Goal: Task Accomplishment & Management: Use online tool/utility

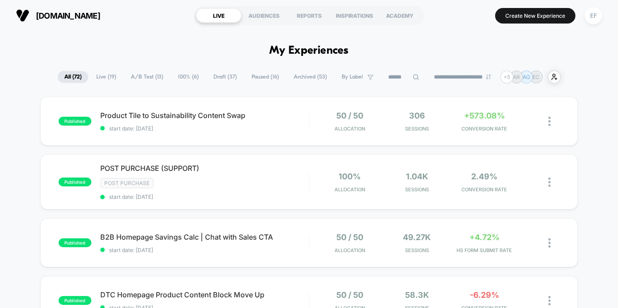
click at [219, 118] on span "Product Tile to Sustainability Content Swap Click to edit experience details" at bounding box center [204, 115] width 208 height 9
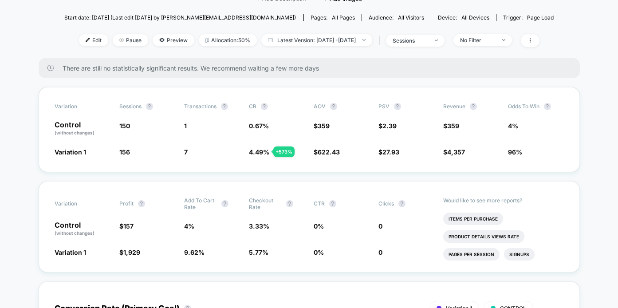
scroll to position [93, 0]
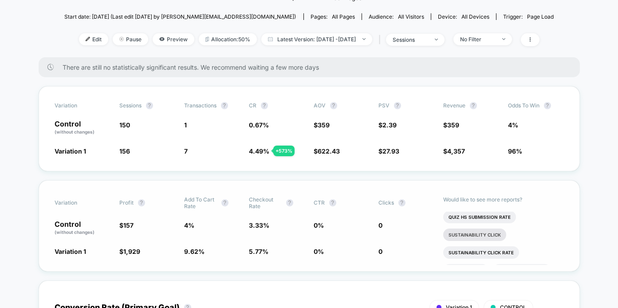
click at [487, 236] on li "Sustainability Click" at bounding box center [474, 234] width 63 height 12
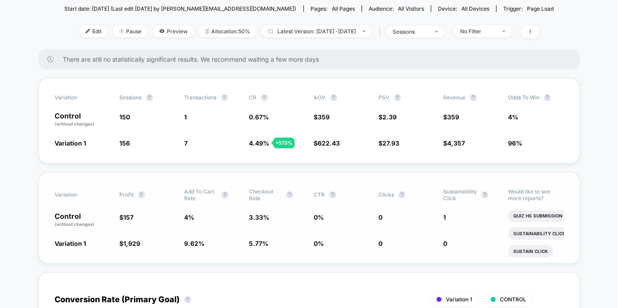
scroll to position [270, 0]
click at [539, 245] on li "Sustain Click rate" at bounding box center [537, 248] width 58 height 12
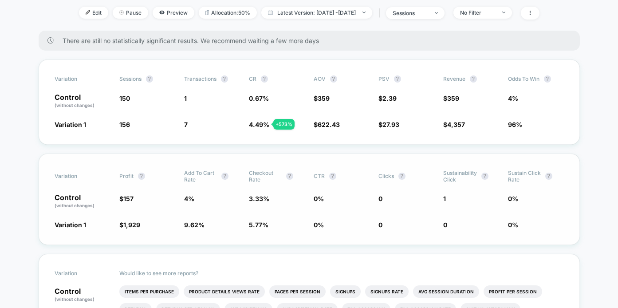
scroll to position [0, 0]
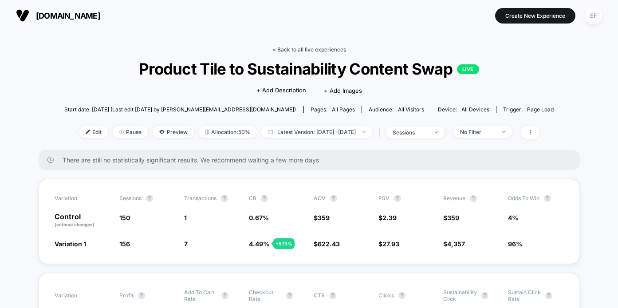
click at [299, 49] on link "< Back to all live experiences" at bounding box center [309, 49] width 74 height 7
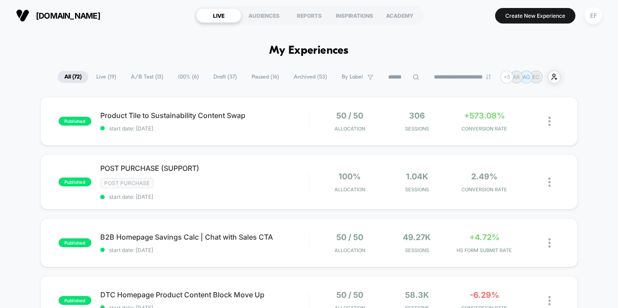
click at [228, 76] on span "Draft ( 37 )" at bounding box center [225, 77] width 37 height 12
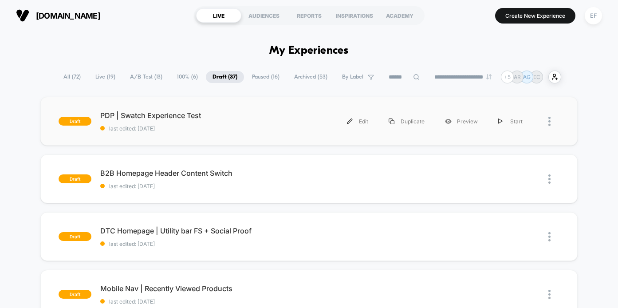
scroll to position [33, 0]
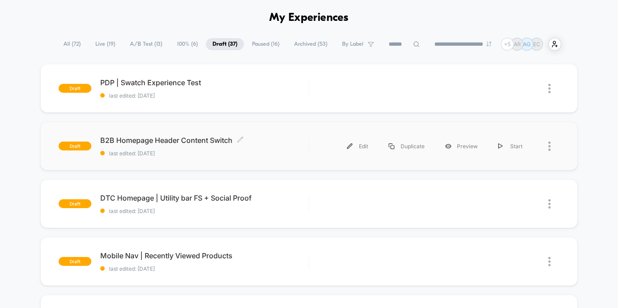
click at [260, 138] on span "B2B Homepage Header Content Switch Click to edit experience details" at bounding box center [204, 140] width 208 height 9
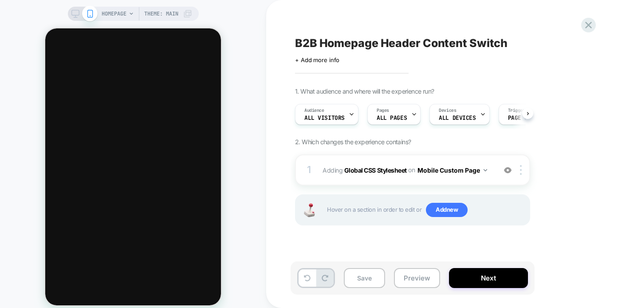
scroll to position [0, 0]
click at [504, 282] on button "Next" at bounding box center [488, 278] width 79 height 20
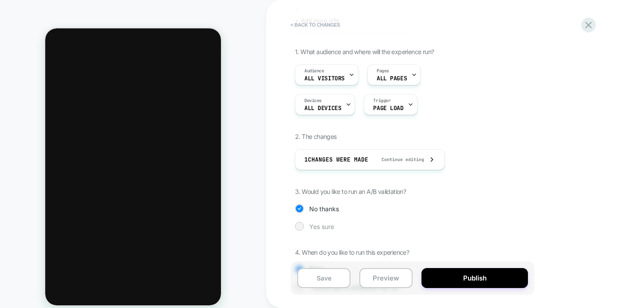
click at [303, 229] on div "Yes sure" at bounding box center [412, 226] width 235 height 9
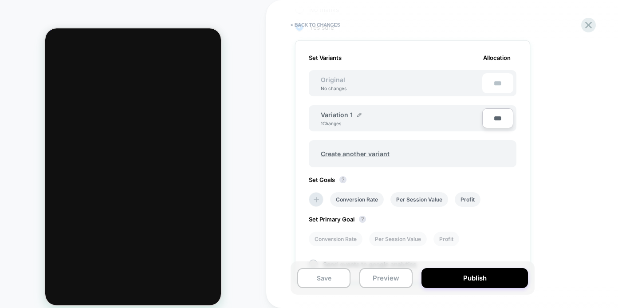
scroll to position [251, 0]
click at [320, 201] on icon at bounding box center [316, 201] width 9 height 9
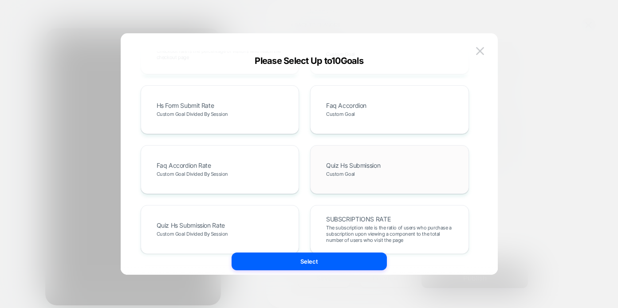
scroll to position [406, 0]
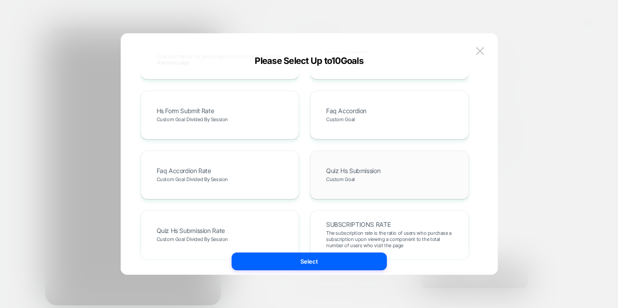
click at [372, 169] on span "Quiz Hs Submission" at bounding box center [353, 171] width 54 height 6
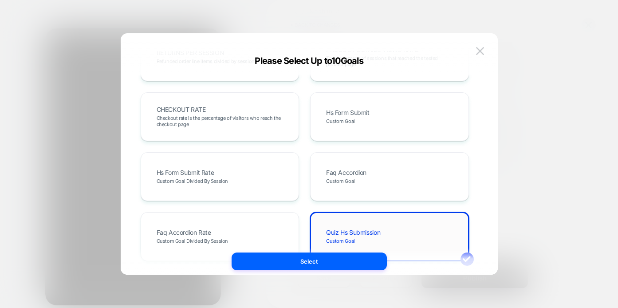
scroll to position [309, 0]
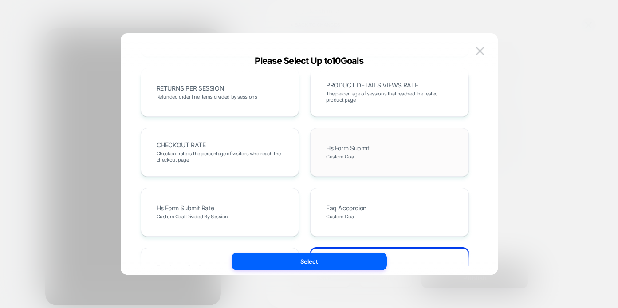
click at [358, 145] on span "Hs Form Submit" at bounding box center [347, 148] width 43 height 6
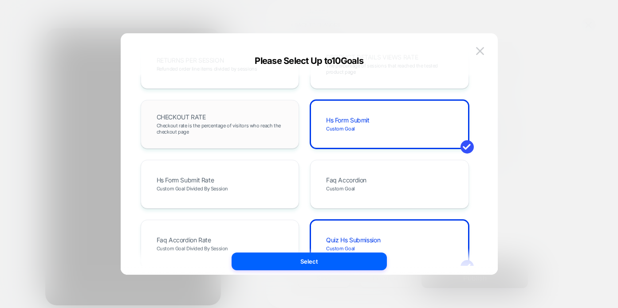
scroll to position [345, 0]
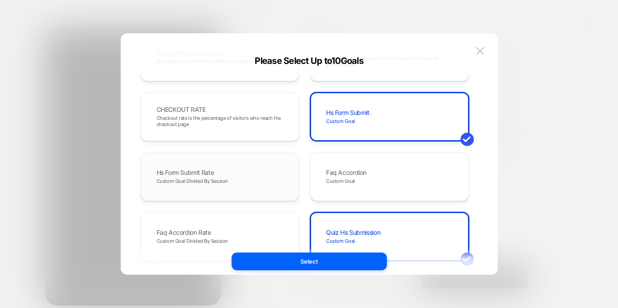
click at [230, 170] on div "Hs Form Submit Rate Custom Goal Divided By Session" at bounding box center [220, 176] width 140 height 30
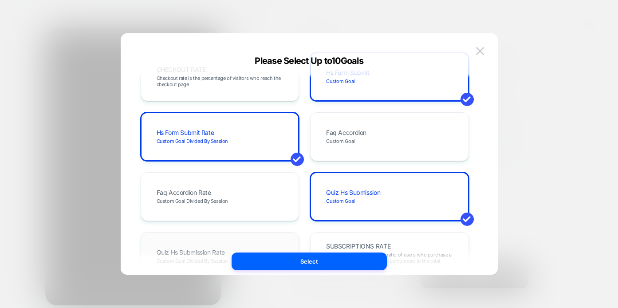
scroll to position [448, 0]
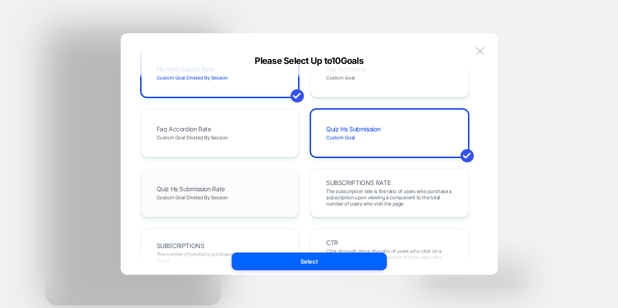
click at [221, 188] on span "Quiz Hs Submission Rate" at bounding box center [191, 189] width 68 height 6
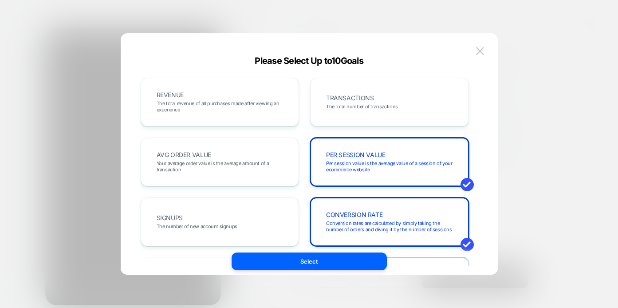
scroll to position [3, 0]
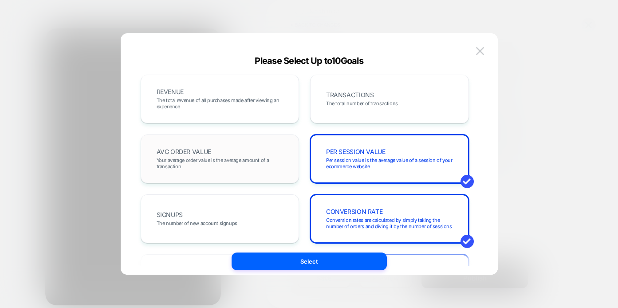
click at [214, 161] on span "Your average order value is the average amount of a transaction" at bounding box center [220, 163] width 127 height 12
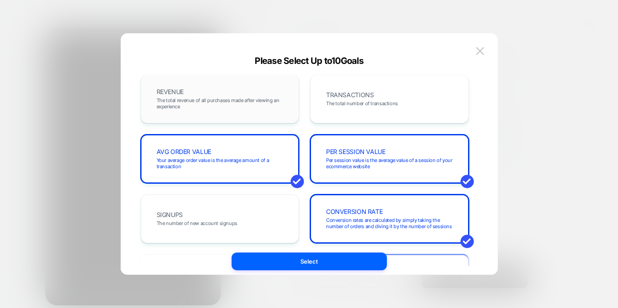
click at [220, 97] on span "The total revenue of all purchases made after viewing an experience" at bounding box center [220, 103] width 127 height 12
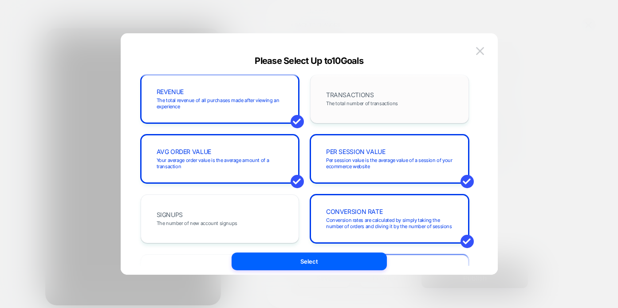
click at [419, 115] on div "TRANSACTIONS The total number of transactions" at bounding box center [389, 99] width 159 height 49
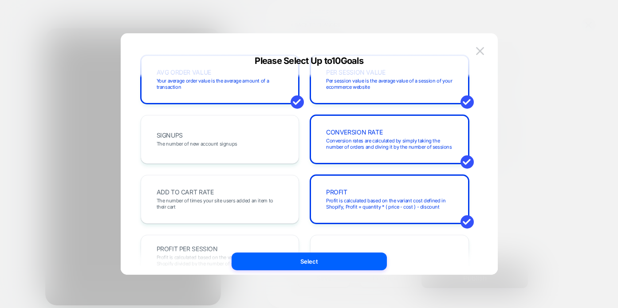
scroll to position [84, 0]
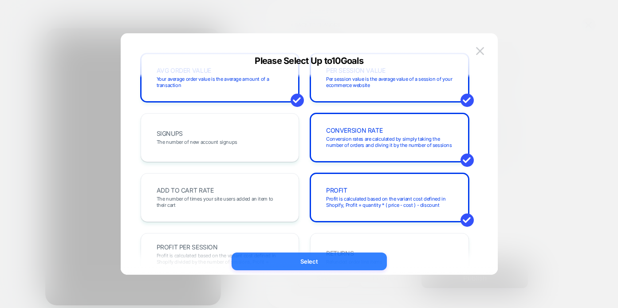
click at [311, 263] on button "Select" at bounding box center [309, 261] width 155 height 18
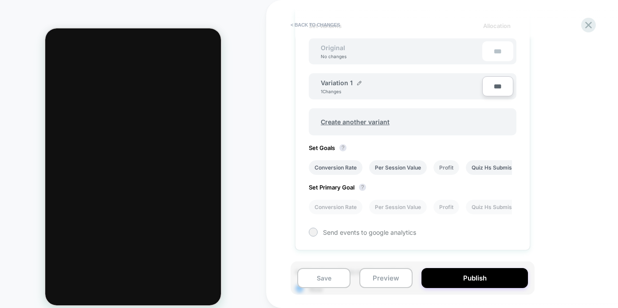
scroll to position [0, 119]
click at [460, 165] on li "Hs Form Submit" at bounding box center [442, 167] width 52 height 15
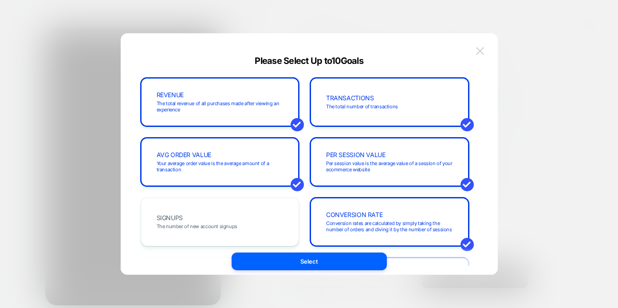
click at [479, 53] on img at bounding box center [480, 51] width 8 height 8
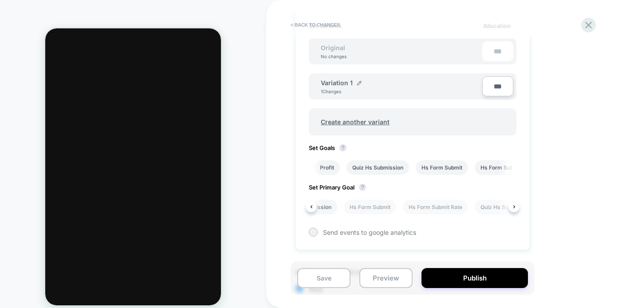
scroll to position [0, 195]
click at [436, 204] on li "Hs Form Submit Rate" at bounding box center [431, 207] width 65 height 15
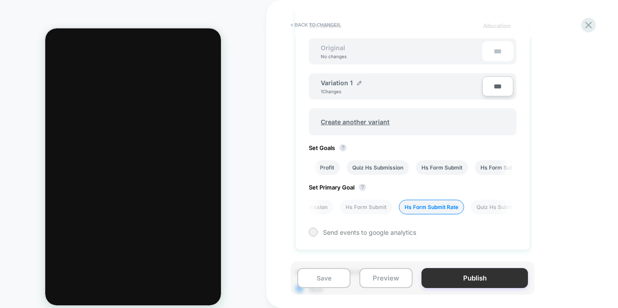
click at [469, 274] on button "Publish" at bounding box center [474, 278] width 106 height 20
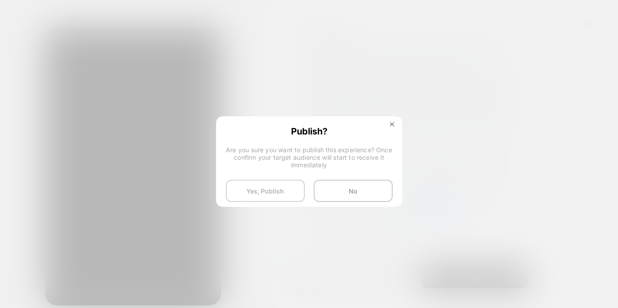
click at [274, 183] on button "Yes, Publish" at bounding box center [265, 191] width 79 height 22
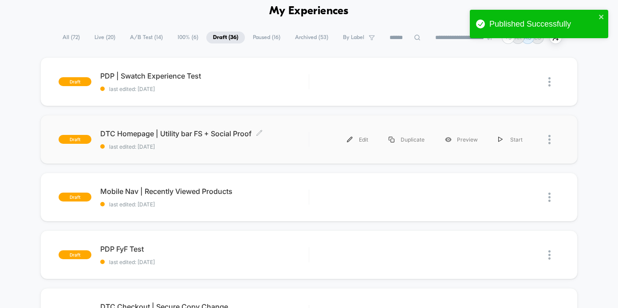
scroll to position [45, 0]
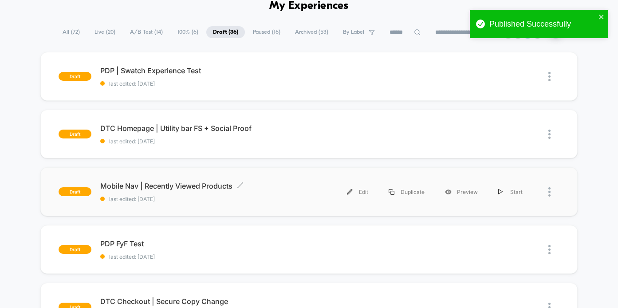
click at [279, 194] on div "Mobile Nav | Recently Viewed Products Click to edit experience details Click to…" at bounding box center [204, 191] width 208 height 21
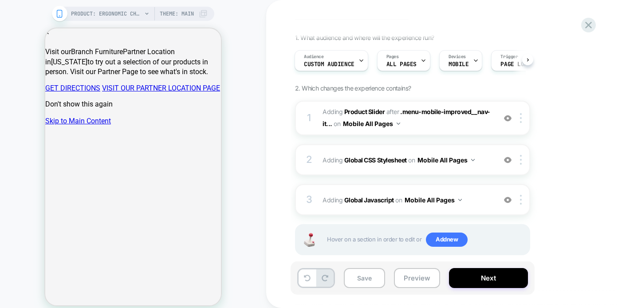
scroll to position [67, 0]
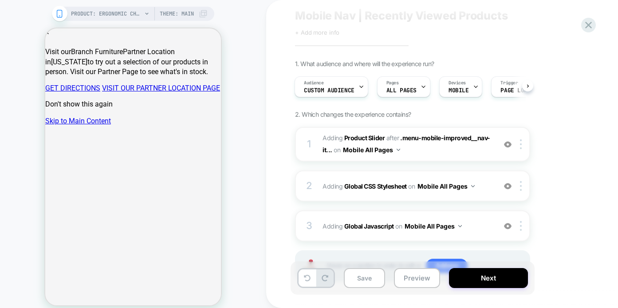
scroll to position [41, 0]
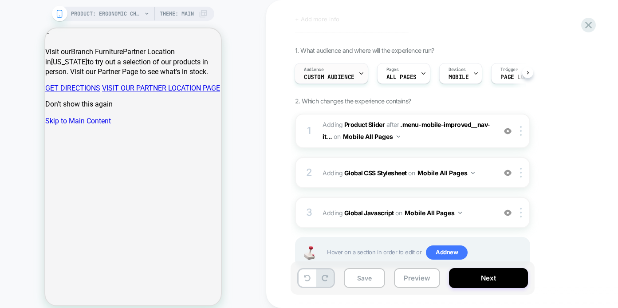
click at [336, 72] on div "Audience Custom Audience" at bounding box center [329, 73] width 68 height 20
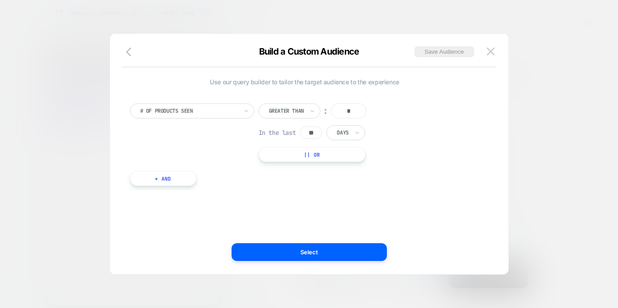
click at [149, 179] on button "+ And" at bounding box center [163, 178] width 67 height 15
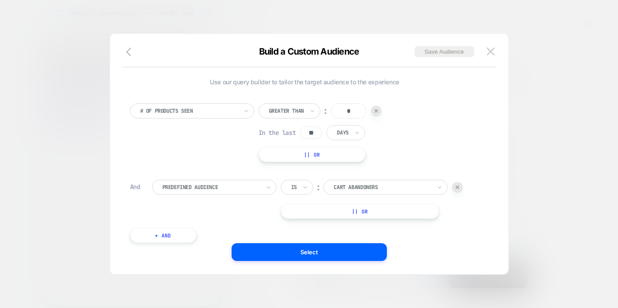
click at [459, 192] on div at bounding box center [457, 187] width 11 height 11
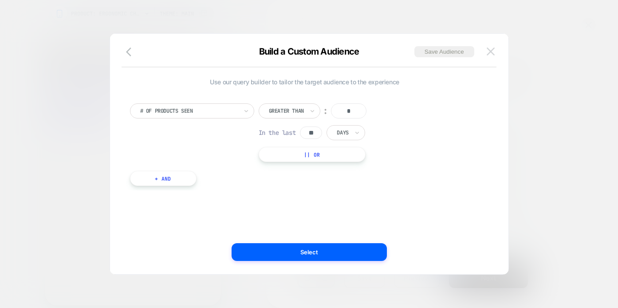
click at [489, 51] on img at bounding box center [491, 51] width 8 height 8
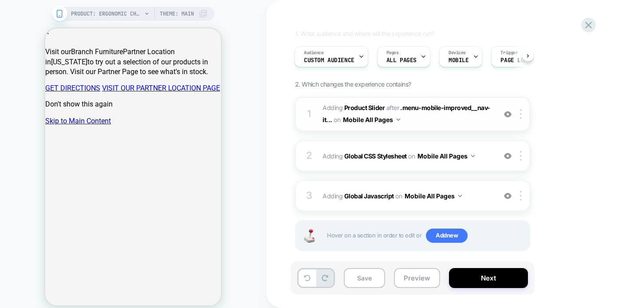
scroll to position [67, 0]
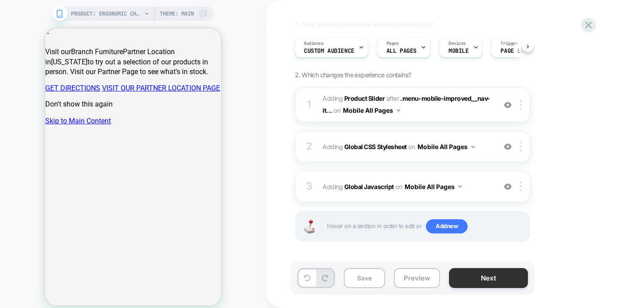
click at [507, 282] on button "Next" at bounding box center [488, 278] width 79 height 20
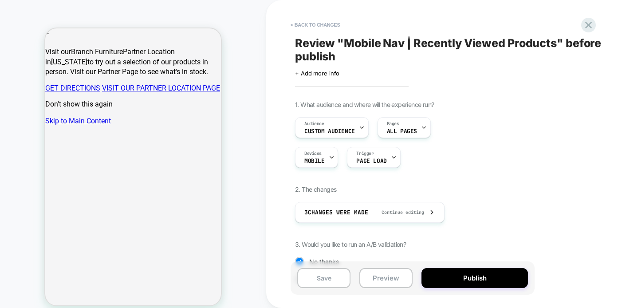
scroll to position [228, 0]
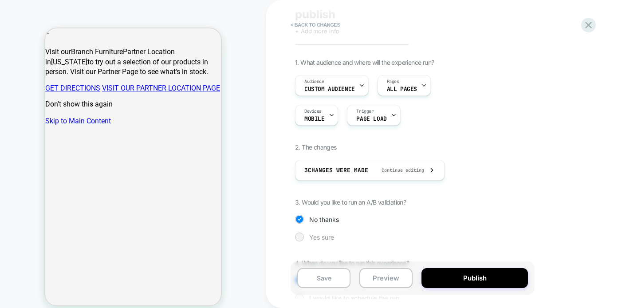
click at [323, 238] on span "Yes sure" at bounding box center [321, 237] width 25 height 8
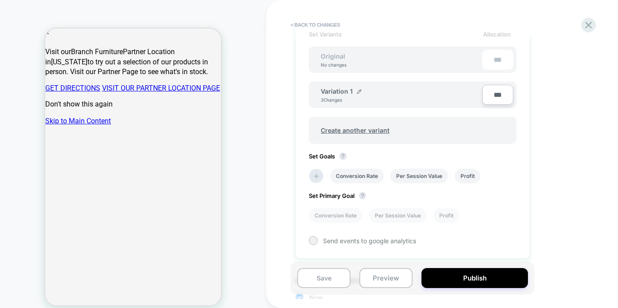
scroll to position [275, 0]
click at [367, 174] on li "Conversion Rate" at bounding box center [357, 176] width 54 height 15
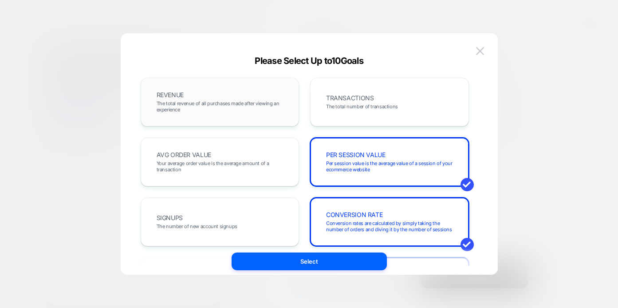
click at [235, 109] on span "The total revenue of all purchases made after viewing an experience" at bounding box center [220, 106] width 127 height 12
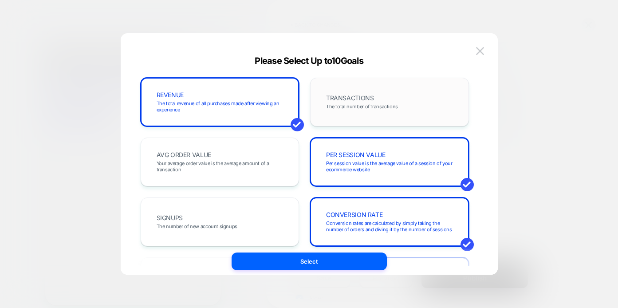
click at [384, 108] on span "The total number of transactions" at bounding box center [362, 106] width 72 height 6
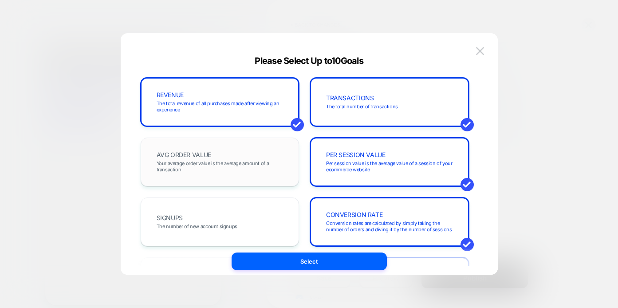
click at [258, 165] on span "Your average order value is the average amount of a transaction" at bounding box center [220, 166] width 127 height 12
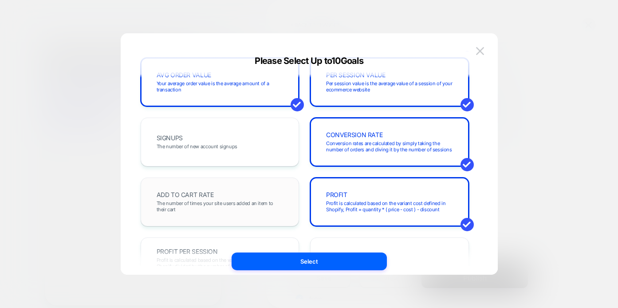
click at [250, 189] on div "ADD TO CART RATE The number of times your site users added an item to their cart" at bounding box center [220, 202] width 140 height 30
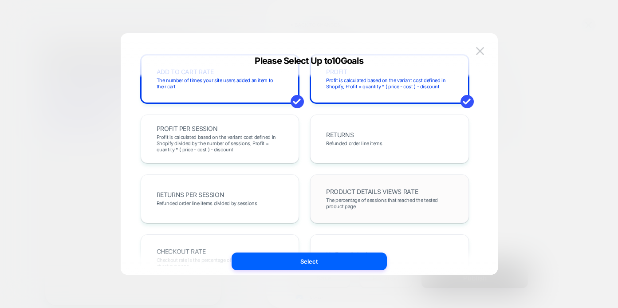
click at [343, 183] on div "PRODUCT DETAILS VIEWS RATE The percentage of sessions that reached the tested p…" at bounding box center [389, 198] width 159 height 49
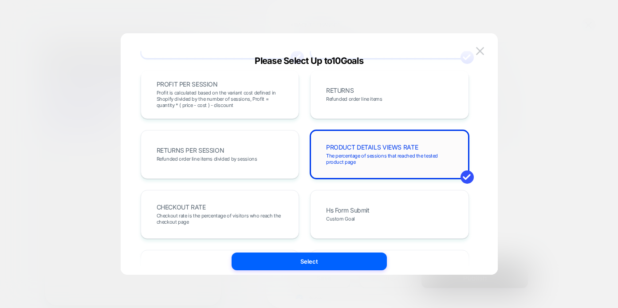
scroll to position [268, 0]
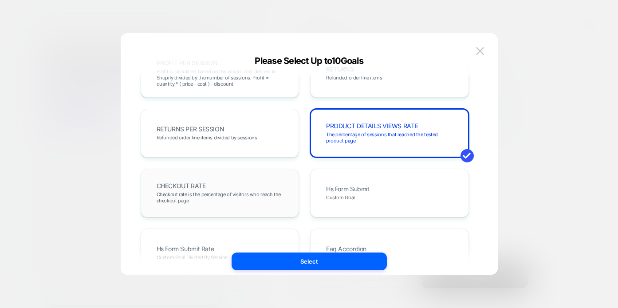
click at [292, 198] on div "CHECKOUT RATE Checkout rate is the percentage of visitors who reach the checkou…" at bounding box center [220, 193] width 159 height 49
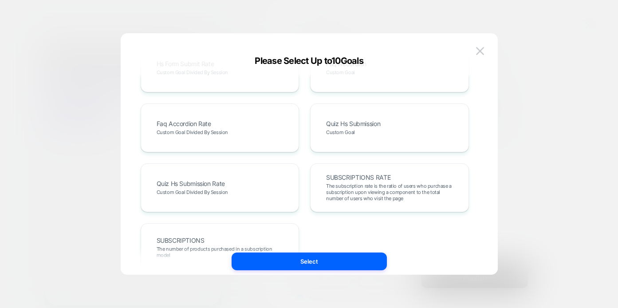
scroll to position [486, 0]
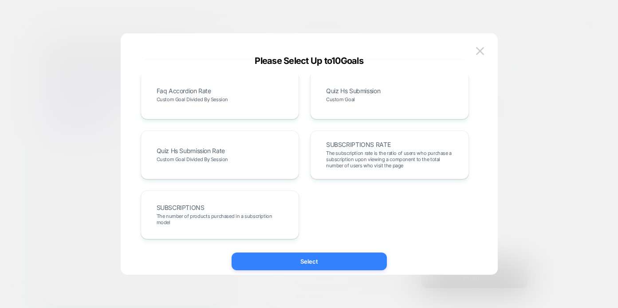
click at [333, 262] on button "Select" at bounding box center [309, 261] width 155 height 18
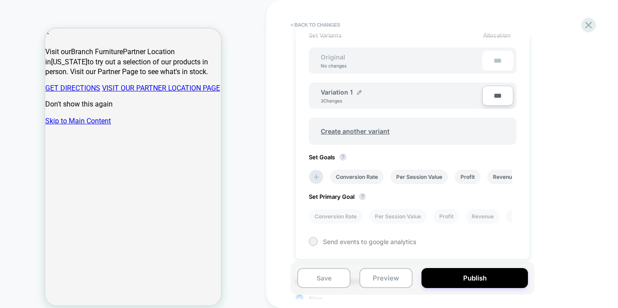
scroll to position [299, 0]
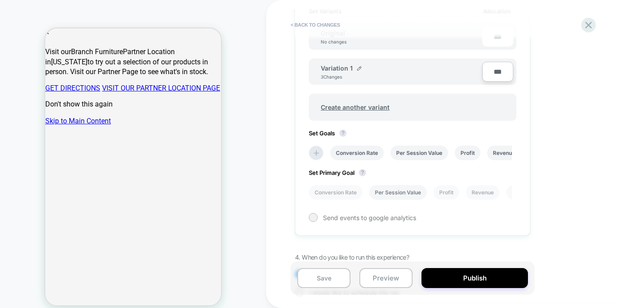
click at [395, 193] on li "Per Session Value" at bounding box center [398, 192] width 58 height 15
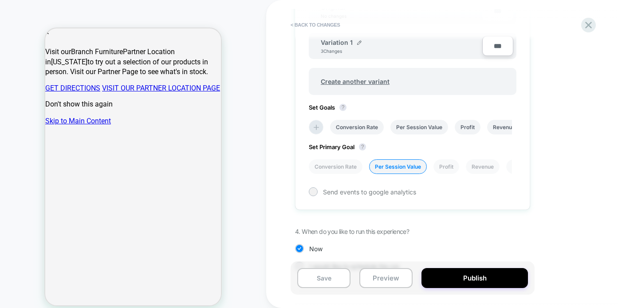
scroll to position [345, 0]
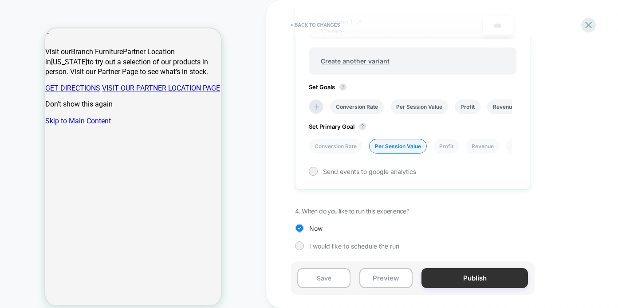
click at [466, 279] on button "Publish" at bounding box center [474, 278] width 106 height 20
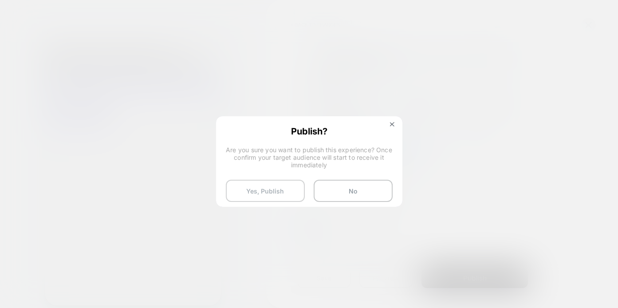
click at [266, 189] on button "Yes, Publish" at bounding box center [265, 191] width 79 height 22
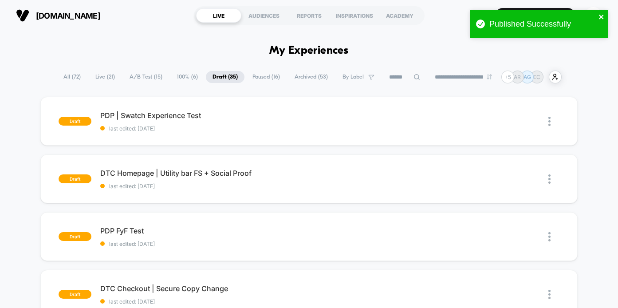
click at [601, 16] on icon "close" at bounding box center [601, 17] width 4 height 4
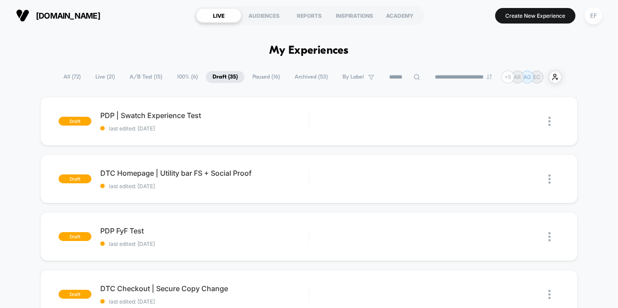
click at [516, 18] on div "Published Successfully" at bounding box center [539, 26] width 142 height 36
click at [511, 18] on button "Create New Experience" at bounding box center [535, 16] width 80 height 16
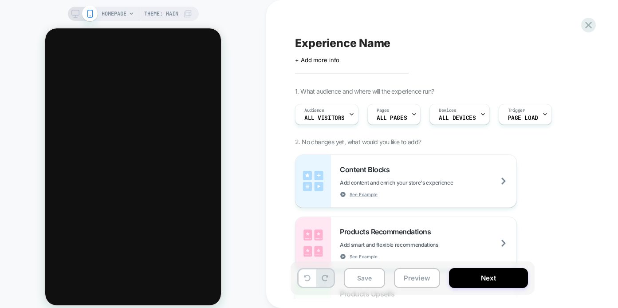
click at [122, 13] on span "HOMEPAGE" at bounding box center [114, 14] width 25 height 14
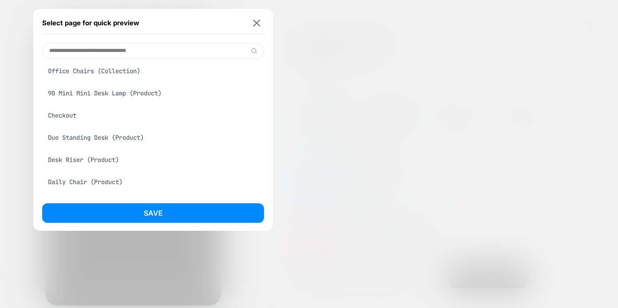
click at [126, 141] on div "Duo Standing Desk (Product)" at bounding box center [153, 137] width 222 height 17
click at [170, 218] on button "Save" at bounding box center [153, 213] width 222 height 20
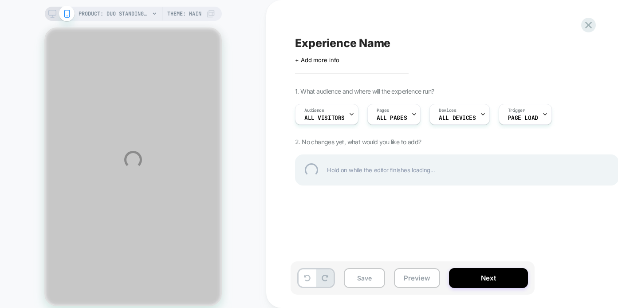
click at [50, 16] on div "PRODUCT: Duo Standing Desk PRODUCT: Duo Standing Desk Theme: MAIN Experience Na…" at bounding box center [309, 159] width 618 height 319
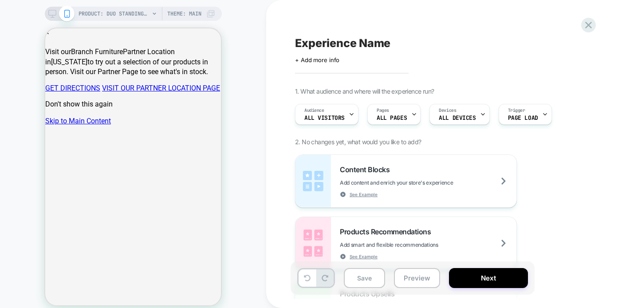
scroll to position [0, 0]
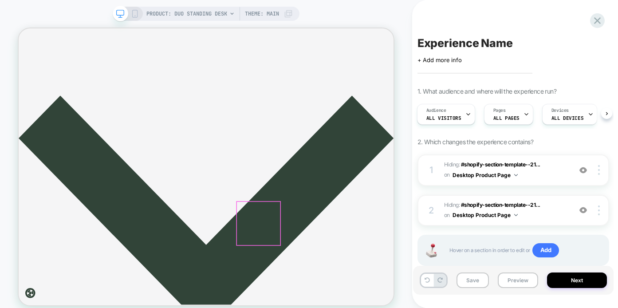
scroll to position [311, 0]
